Goal: Find specific page/section: Find specific page/section

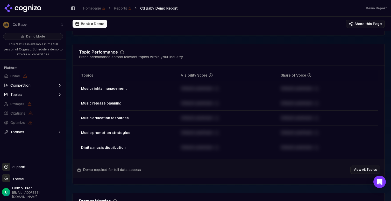
scroll to position [240, 0]
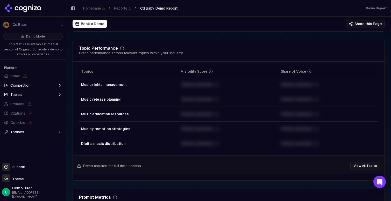
click at [367, 168] on button "View All Topics" at bounding box center [365, 166] width 30 height 8
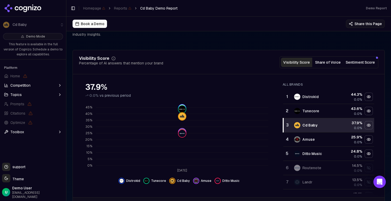
scroll to position [70, 0]
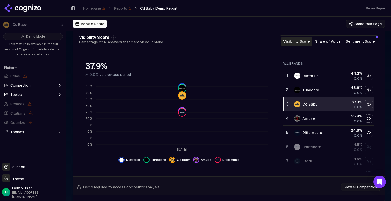
click at [360, 44] on button "Sentiment Score" at bounding box center [359, 41] width 33 height 9
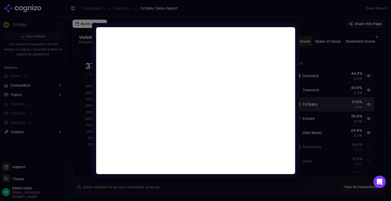
click at [304, 46] on div at bounding box center [195, 100] width 391 height 201
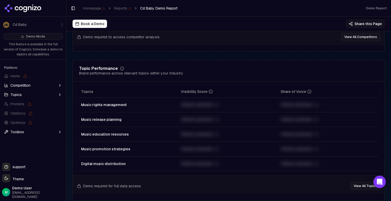
scroll to position [230, 0]
